Goal: Navigation & Orientation: Find specific page/section

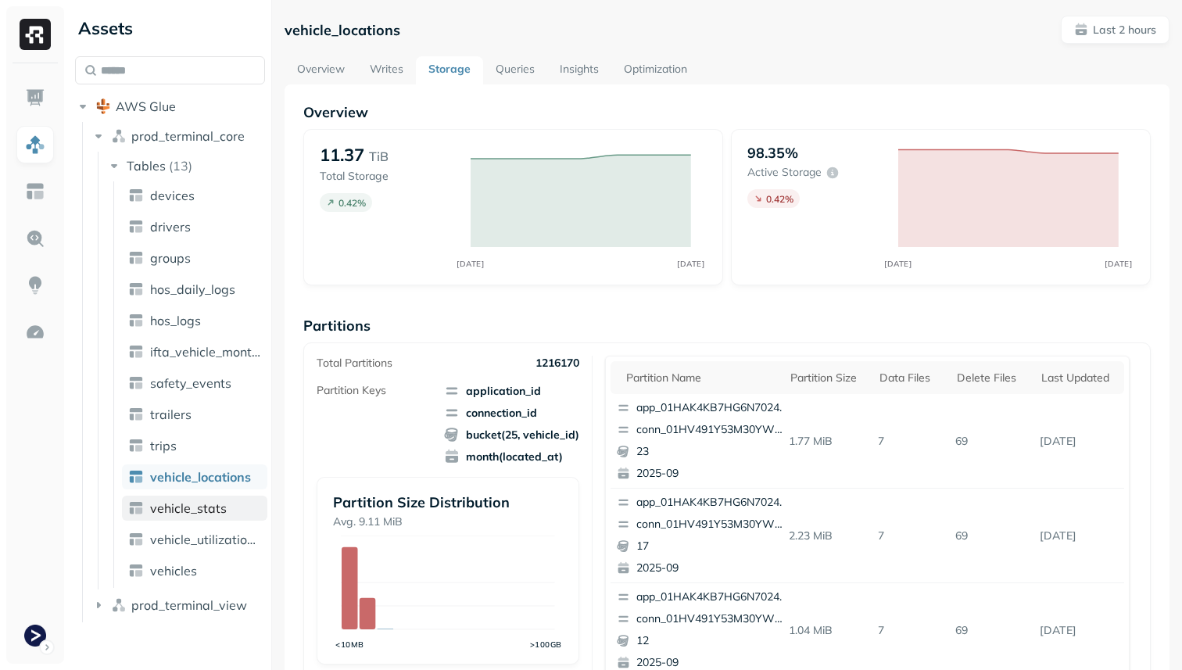
click at [230, 506] on link "vehicle_stats" at bounding box center [194, 507] width 145 height 25
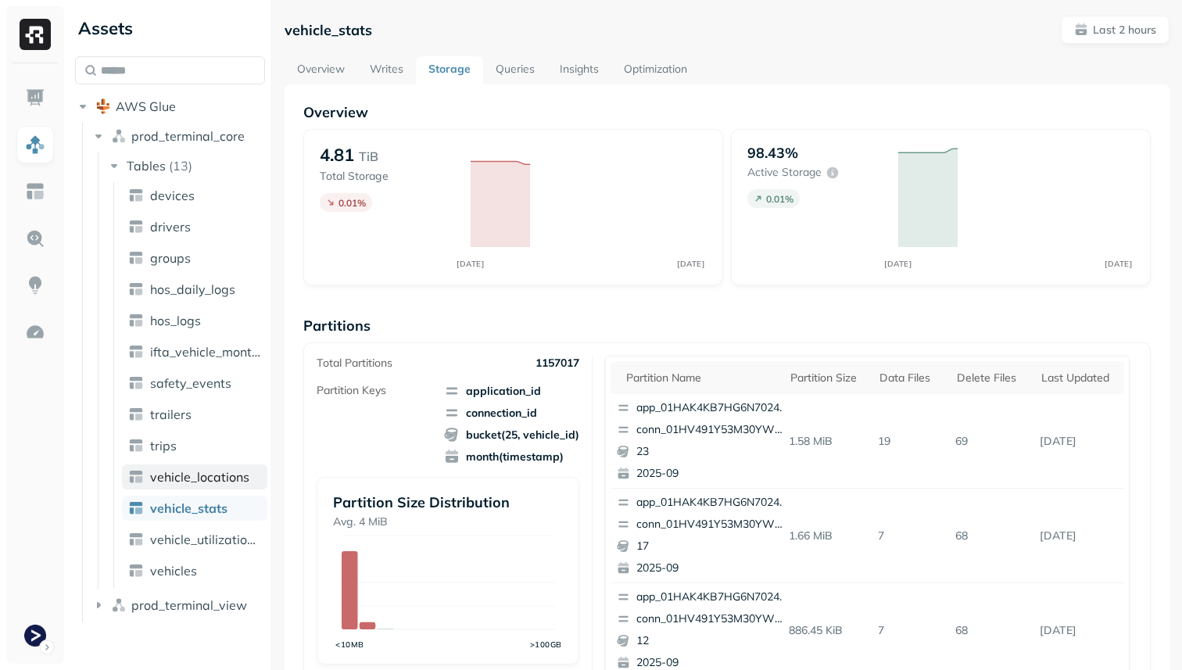
click at [220, 470] on span "vehicle_locations" at bounding box center [199, 477] width 99 height 16
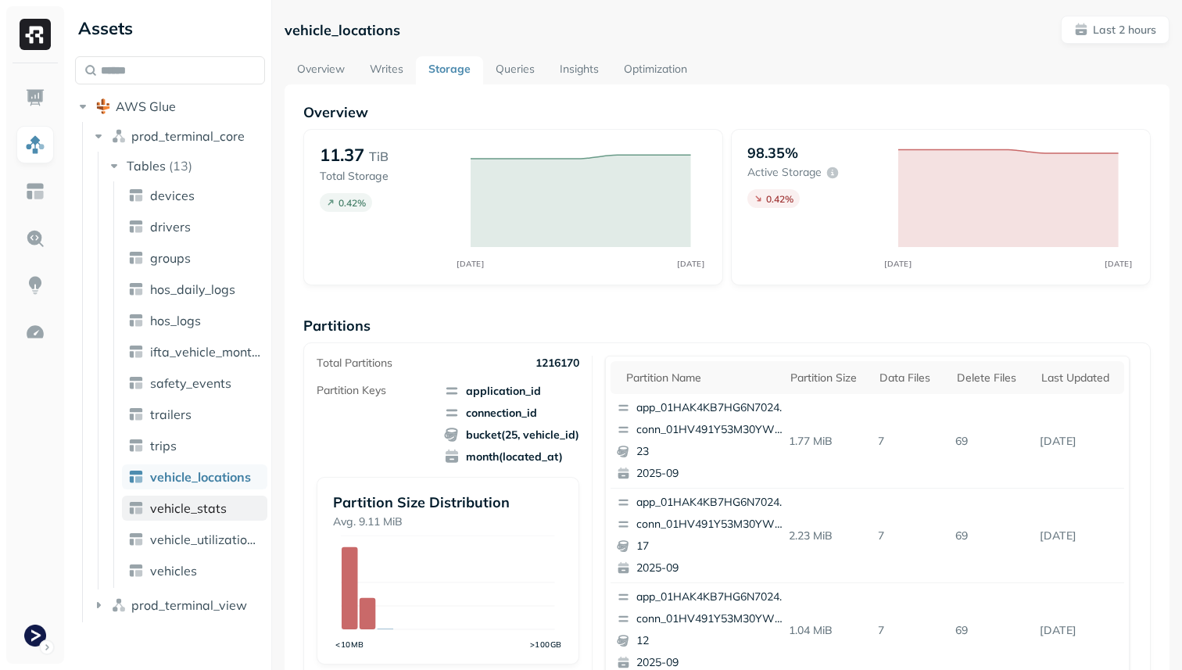
click at [226, 502] on link "vehicle_stats" at bounding box center [194, 507] width 145 height 25
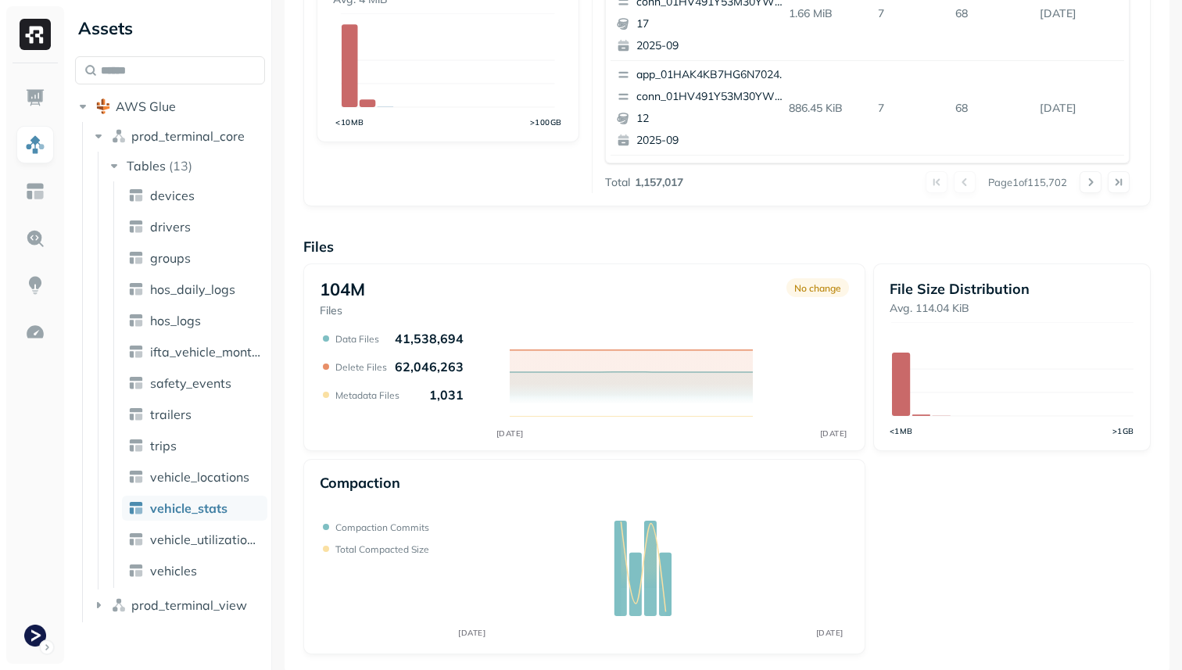
scroll to position [525, 0]
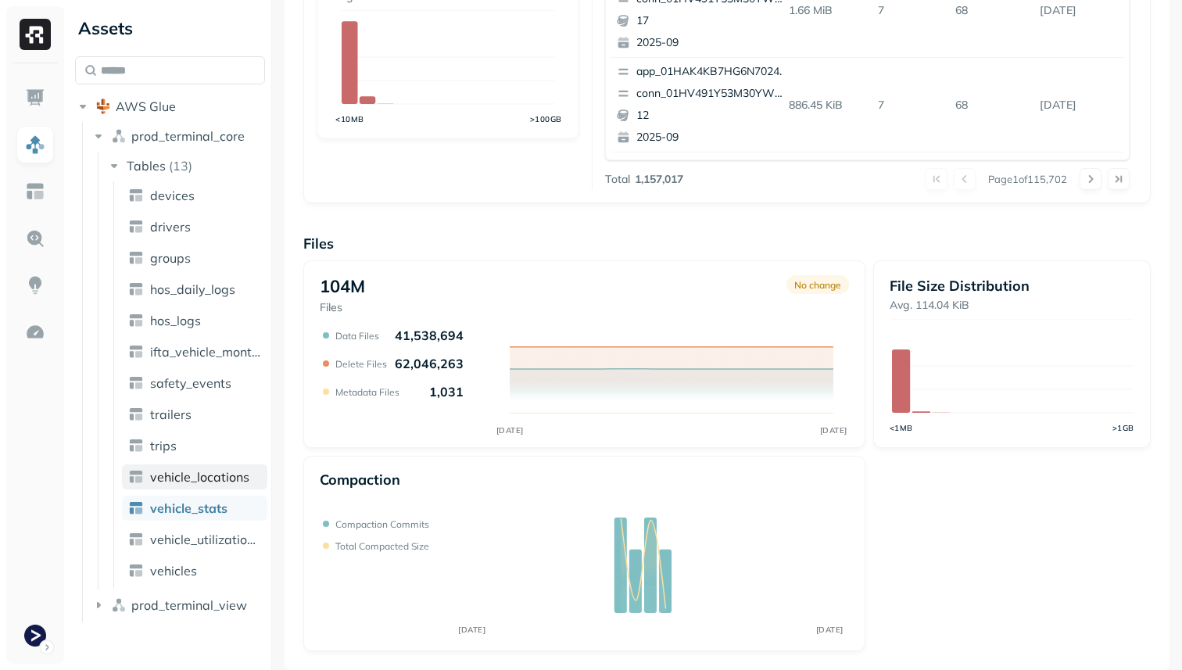
click at [238, 483] on span "vehicle_locations" at bounding box center [199, 477] width 99 height 16
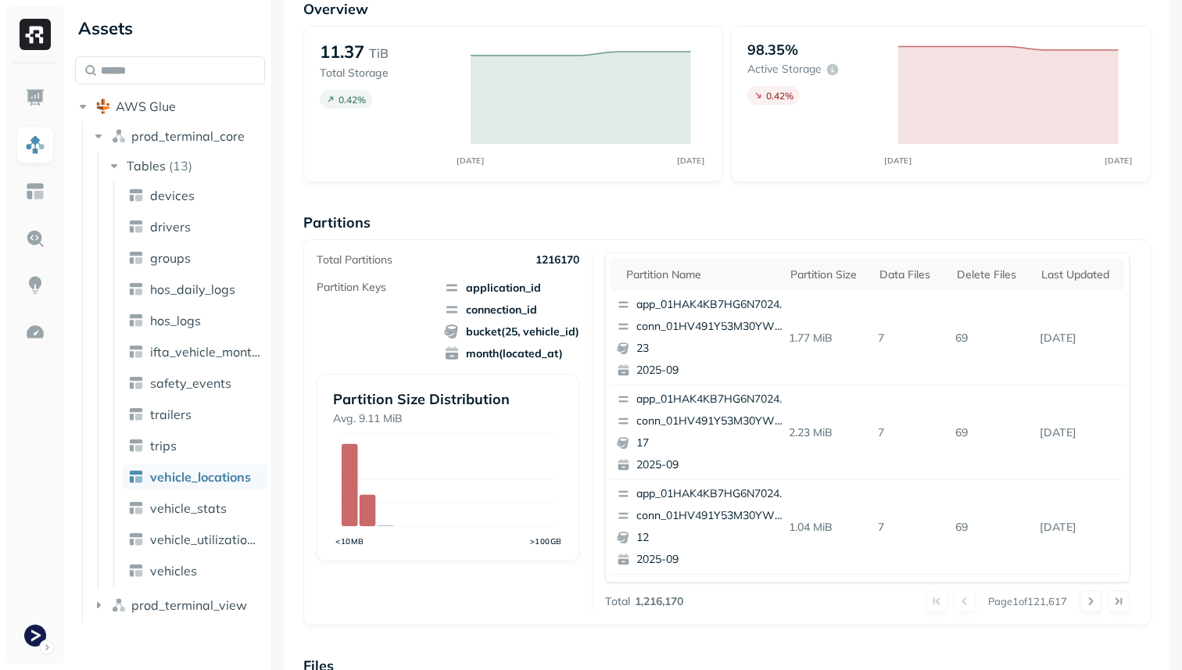
click at [555, 539] on tspan ">100GB" at bounding box center [546, 540] width 32 height 9
click at [564, 585] on div "Total Partitions 1216170 Partition Keys application_id connection_id bucket(25,…" at bounding box center [455, 431] width 276 height 359
